Goal: Check status: Check status

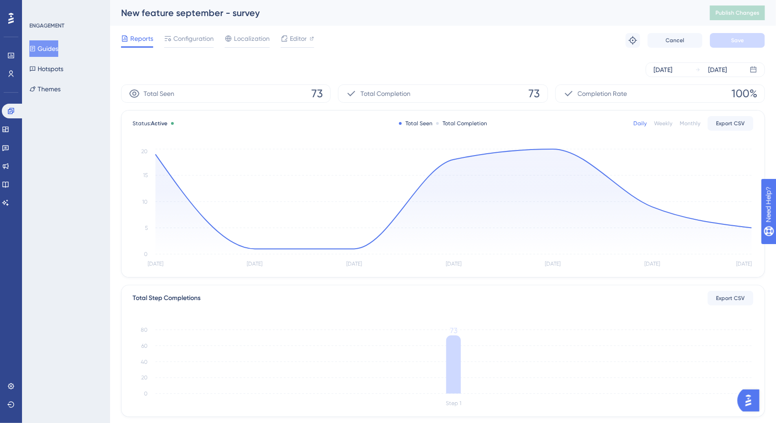
click at [46, 45] on button "Guides" at bounding box center [43, 48] width 29 height 17
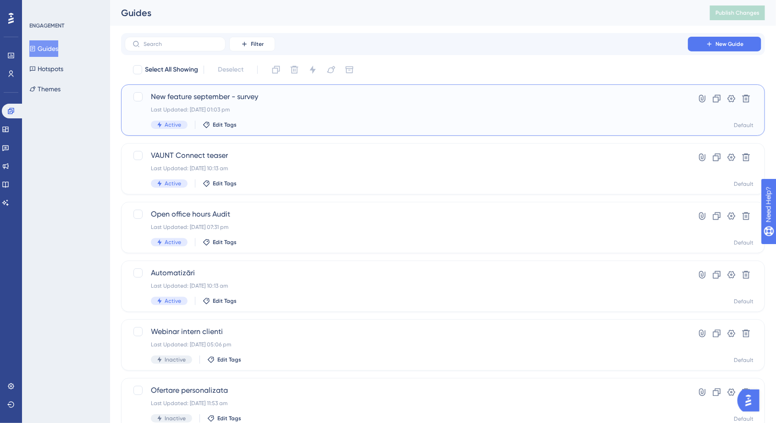
click at [342, 121] on div "Active Edit Tags" at bounding box center [406, 125] width 511 height 8
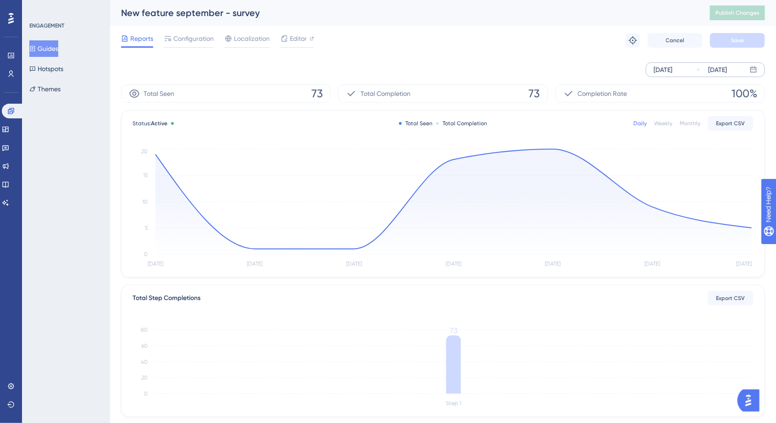
click at [749, 68] on div "[DATE] [DATE]" at bounding box center [705, 69] width 119 height 15
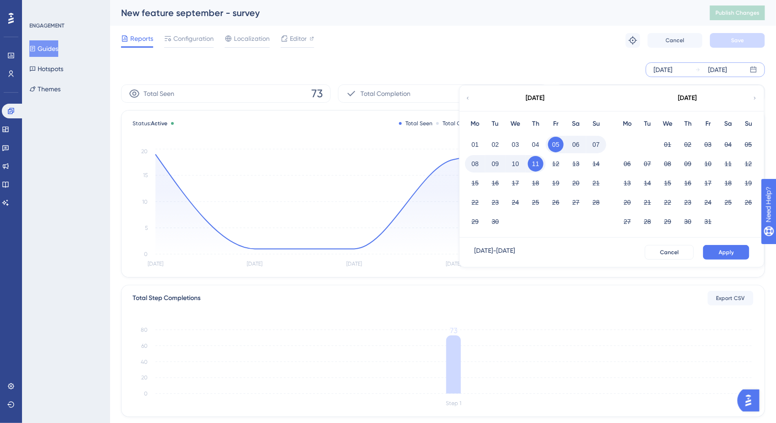
click at [470, 95] on icon at bounding box center [468, 98] width 6 height 8
click at [621, 222] on button "25" at bounding box center [628, 222] width 16 height 16
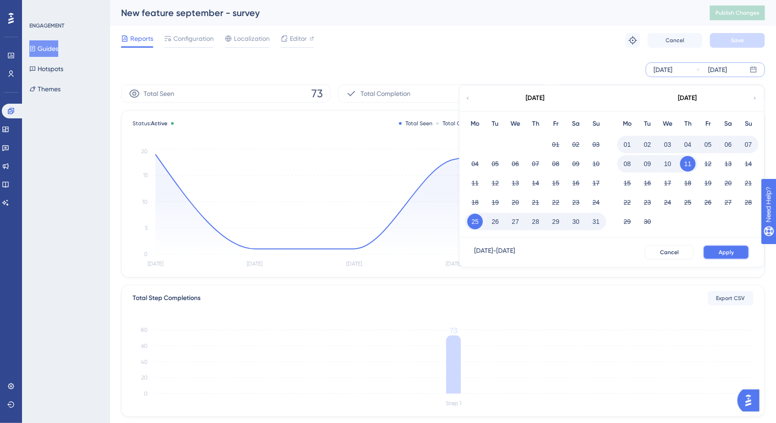
click at [726, 251] on span "Apply" at bounding box center [726, 252] width 15 height 7
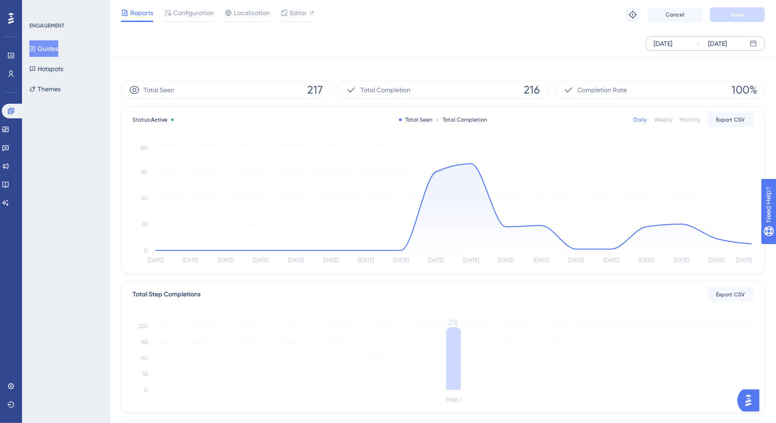
scroll to position [172, 0]
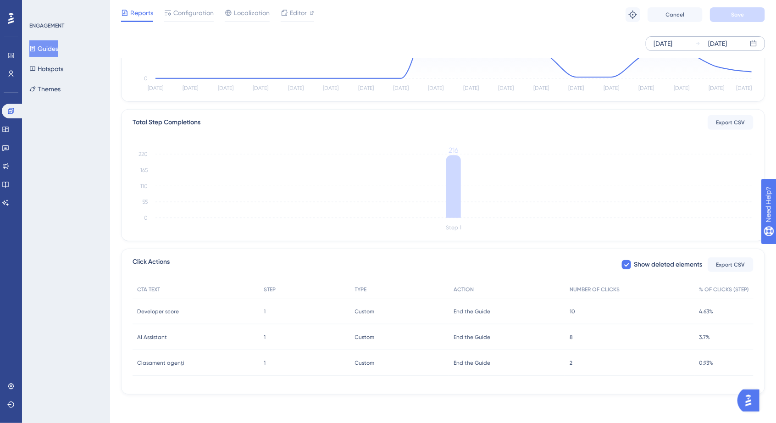
click at [395, 317] on div "Custom Custom" at bounding box center [399, 312] width 99 height 26
